Goal: Complete application form

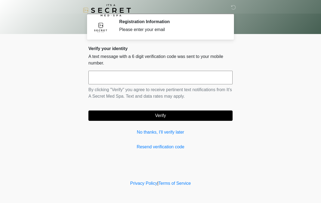
click at [157, 77] on input "text" at bounding box center [160, 78] width 144 height 14
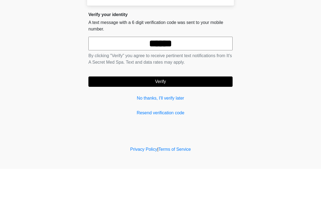
type input "******"
click at [219, 111] on button "Verify" at bounding box center [160, 116] width 144 height 10
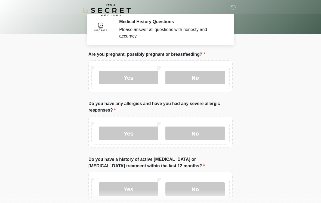
click at [207, 74] on label "No" at bounding box center [196, 78] width 60 height 14
click at [216, 134] on label "No" at bounding box center [196, 134] width 60 height 14
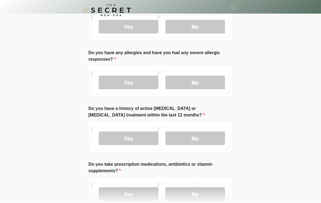
scroll to position [51, 0]
click at [214, 137] on label "No" at bounding box center [196, 138] width 60 height 14
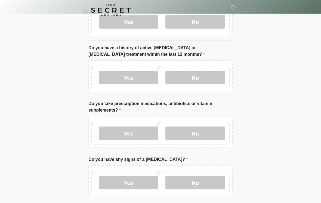
scroll to position [112, 0]
click at [219, 134] on label "No" at bounding box center [196, 134] width 60 height 14
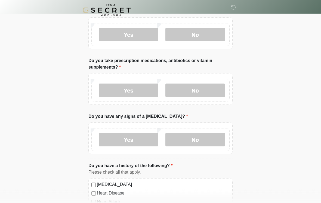
scroll to position [165, 0]
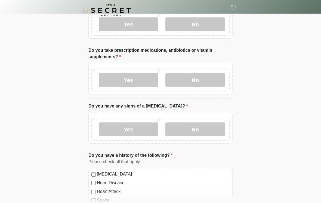
click at [217, 131] on label "No" at bounding box center [196, 129] width 60 height 14
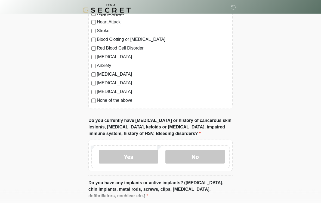
scroll to position [335, 0]
click at [213, 156] on label "No" at bounding box center [196, 157] width 60 height 14
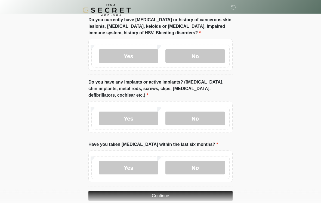
scroll to position [442, 0]
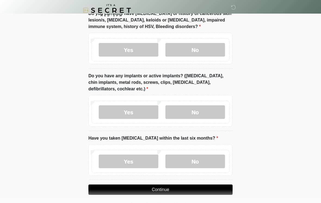
click at [218, 110] on label "No" at bounding box center [196, 112] width 60 height 14
click at [213, 163] on label "No" at bounding box center [196, 162] width 60 height 14
click at [215, 189] on button "Continue" at bounding box center [160, 190] width 144 height 10
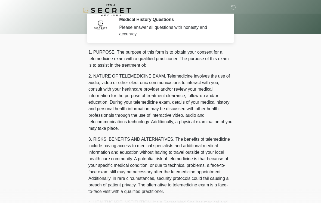
scroll to position [0, 0]
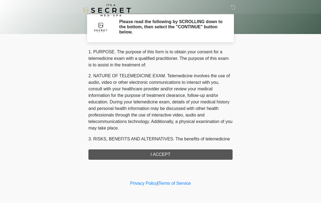
click at [206, 158] on div "1. PURPOSE. The purpose of this form is to obtain your consent for a telemedici…" at bounding box center [160, 104] width 144 height 111
click at [166, 156] on div "1. PURPOSE. The purpose of this form is to obtain your consent for a telemedici…" at bounding box center [160, 104] width 144 height 111
click at [154, 157] on div "1. PURPOSE. The purpose of this form is to obtain your consent for a telemedici…" at bounding box center [160, 104] width 144 height 111
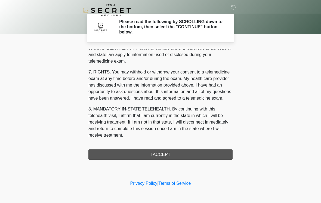
click at [170, 157] on button "I ACCEPT" at bounding box center [160, 154] width 144 height 10
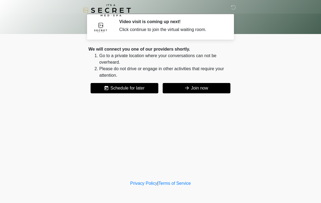
click at [215, 88] on button "Join now" at bounding box center [197, 88] width 68 height 10
click at [317, 1] on div at bounding box center [160, 27] width 321 height 54
